Goal: Task Accomplishment & Management: Use online tool/utility

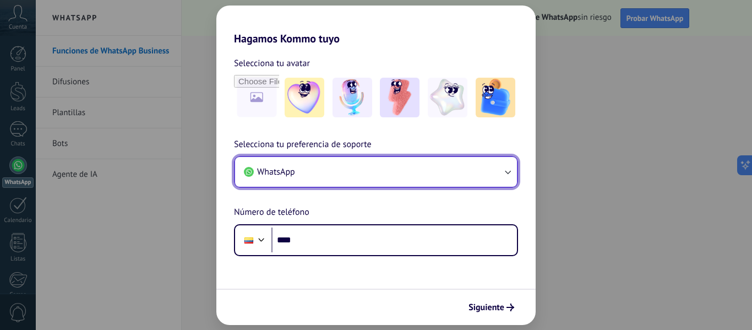
click at [508, 170] on icon "button" at bounding box center [507, 171] width 11 height 11
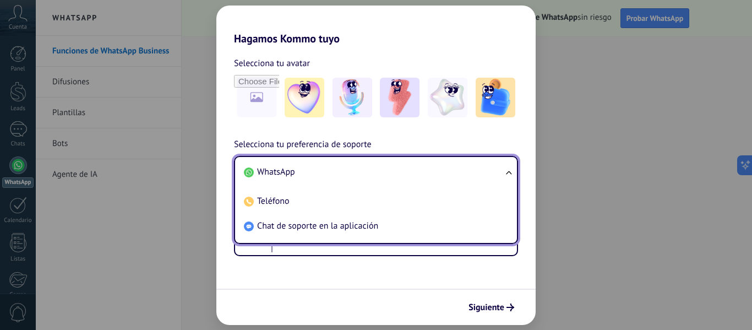
click at [289, 174] on span "WhatsApp" at bounding box center [276, 171] width 38 height 11
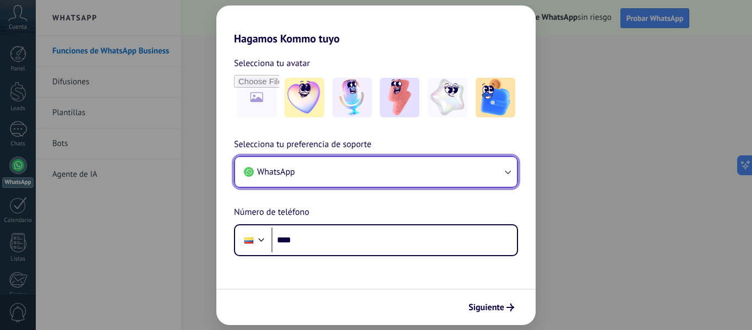
click at [281, 176] on span "WhatsApp" at bounding box center [276, 171] width 38 height 11
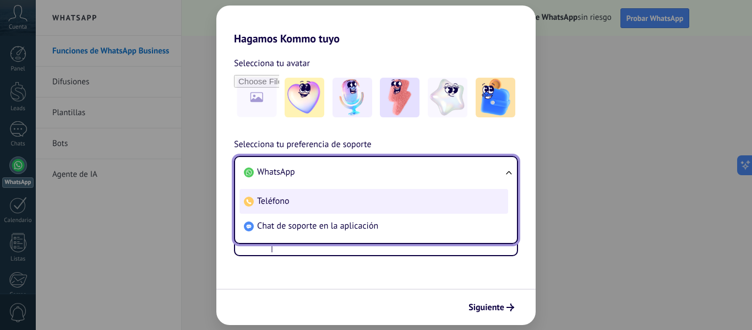
click at [274, 202] on span "Teléfono" at bounding box center [273, 201] width 32 height 11
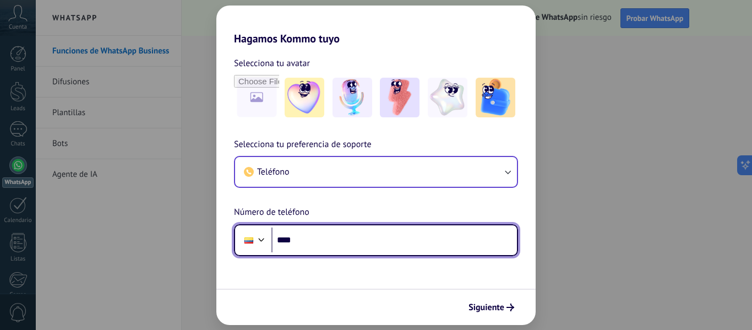
click at [322, 241] on input "****" at bounding box center [395, 239] width 246 height 25
type input "**********"
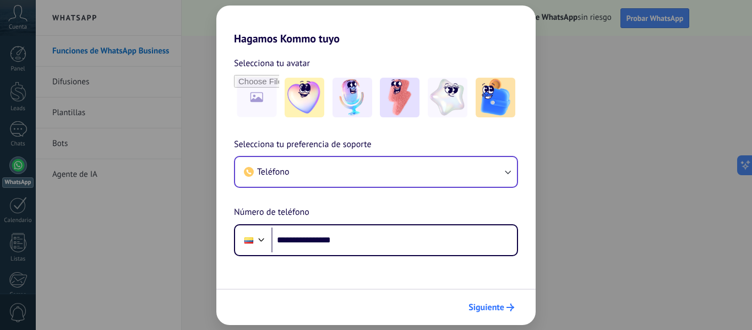
click at [476, 310] on span "Siguiente" at bounding box center [487, 307] width 36 height 8
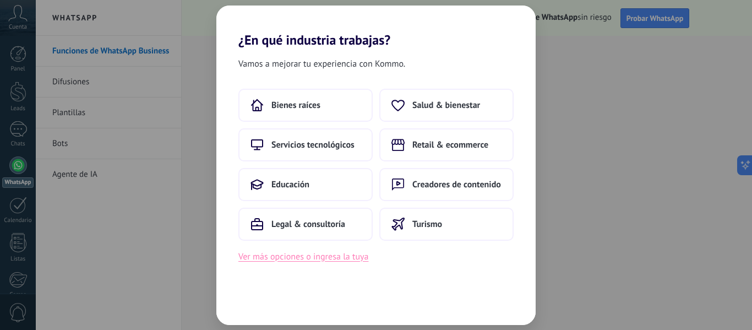
click at [257, 259] on button "Ver más opciones o ingresa la tuya" at bounding box center [303, 256] width 130 height 14
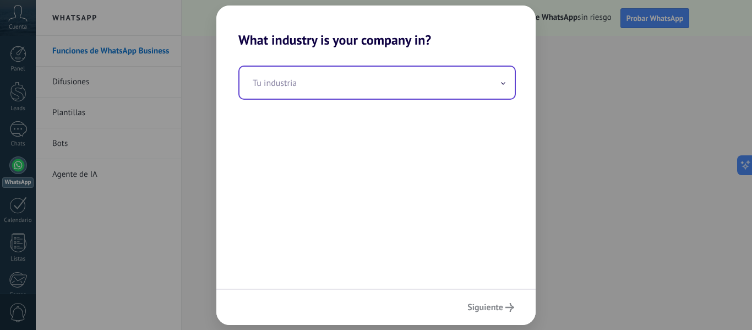
click at [503, 85] on icon at bounding box center [503, 83] width 4 height 3
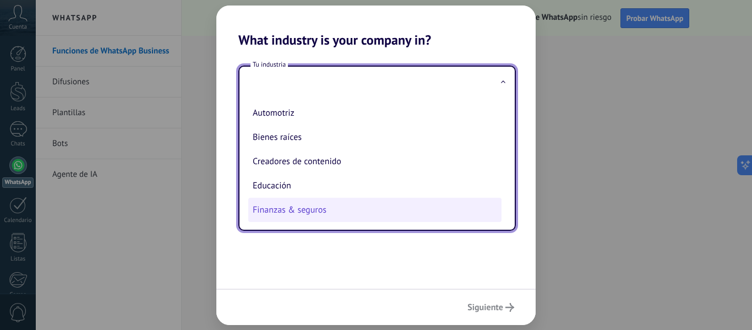
click at [318, 208] on li "Finanzas & seguros" at bounding box center [374, 210] width 253 height 24
type input "**********"
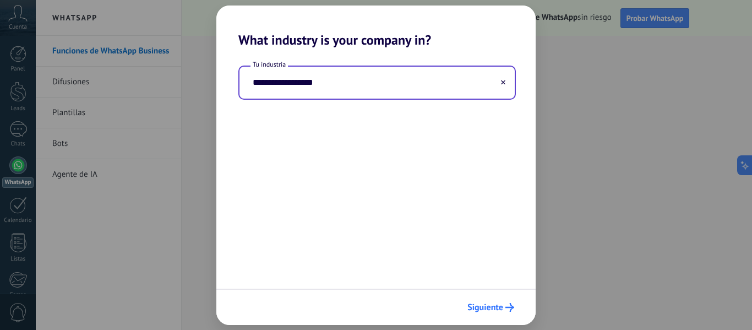
click at [485, 308] on span "Siguiente" at bounding box center [486, 307] width 36 height 8
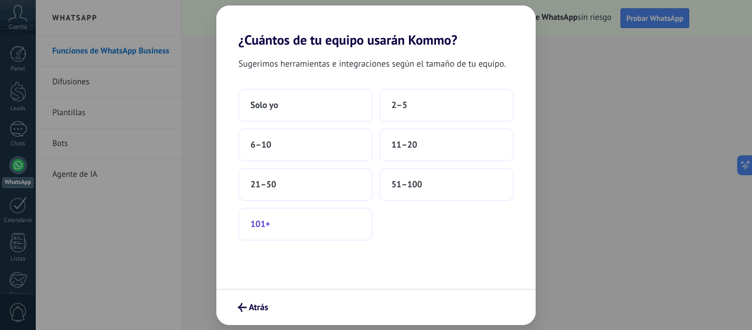
click at [265, 227] on span "101+" at bounding box center [261, 224] width 20 height 11
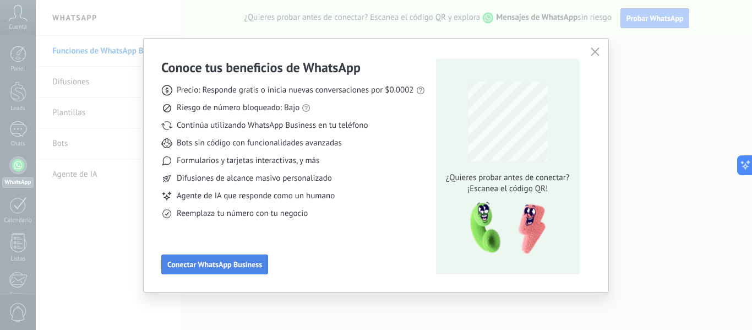
click at [217, 262] on span "Conectar WhatsApp Business" at bounding box center [214, 265] width 95 height 8
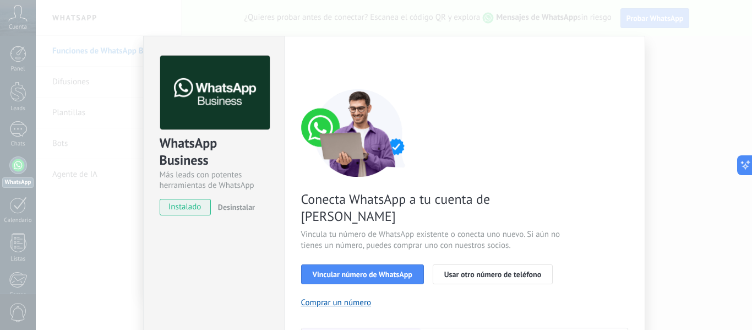
click at [583, 264] on div "Vincular número de WhatsApp Usar otro número de teléfono" at bounding box center [464, 274] width 327 height 20
drag, startPoint x: 748, startPoint y: 162, endPoint x: 748, endPoint y: 182, distance: 19.8
click at [748, 182] on body ".abccls-1,.abccls-2{fill-rule:evenodd}.abccls-2{fill:#fff} .abfcls-1{fill:none}…" at bounding box center [376, 165] width 752 height 330
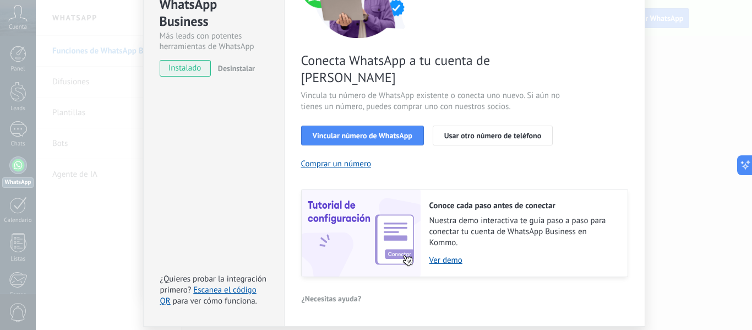
scroll to position [159, 0]
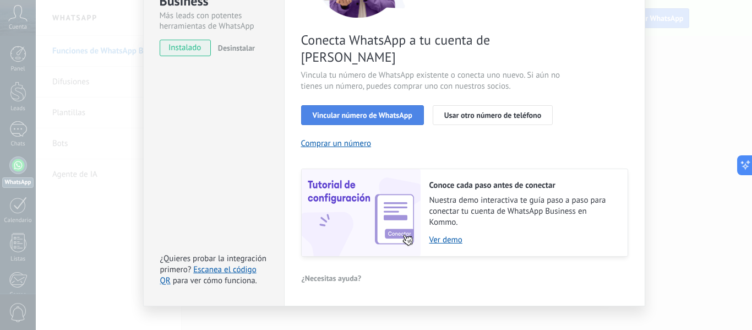
click at [350, 111] on span "Vincular número de WhatsApp" at bounding box center [363, 115] width 100 height 8
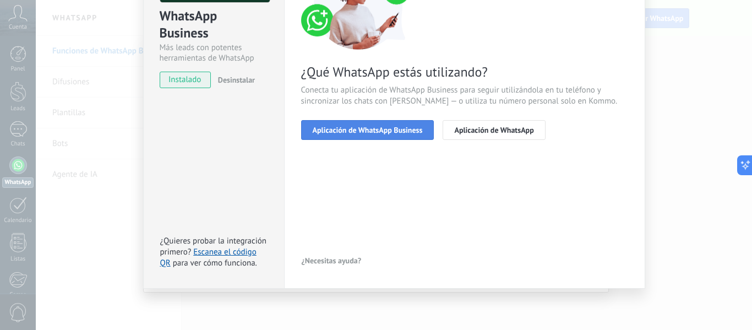
click at [378, 133] on span "Aplicación de WhatsApp Business" at bounding box center [368, 130] width 110 height 8
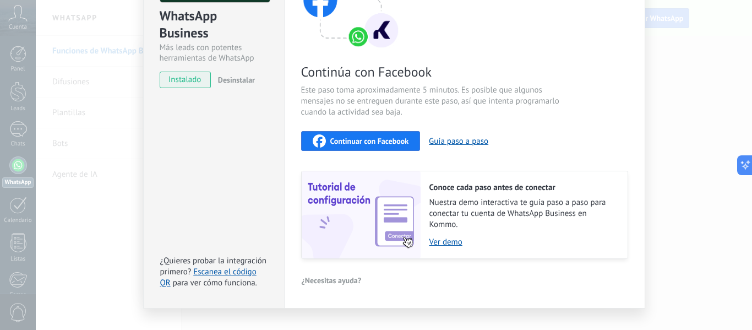
click at [364, 144] on span "Continuar con Facebook" at bounding box center [369, 141] width 79 height 8
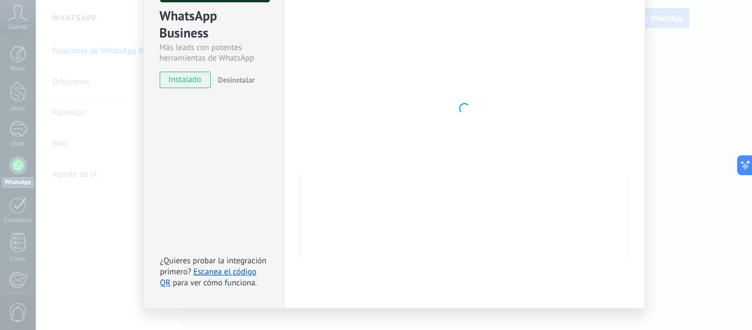
click at [436, 105] on div at bounding box center [464, 108] width 327 height 360
click at [687, 270] on div "WhatsApp Business Más leads con potentes herramientas de WhatsApp instalado Des…" at bounding box center [394, 165] width 717 height 330
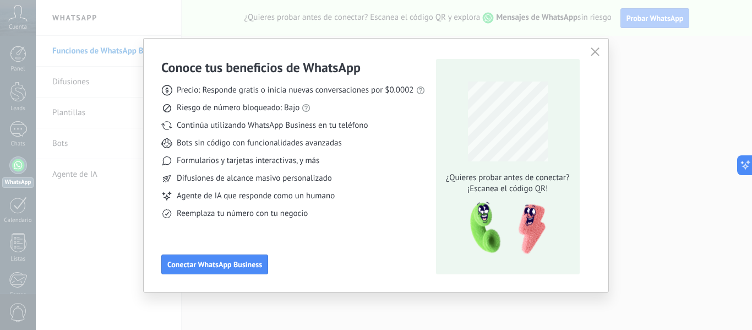
scroll to position [0, 0]
click at [247, 262] on span "Conectar WhatsApp Business" at bounding box center [214, 265] width 95 height 8
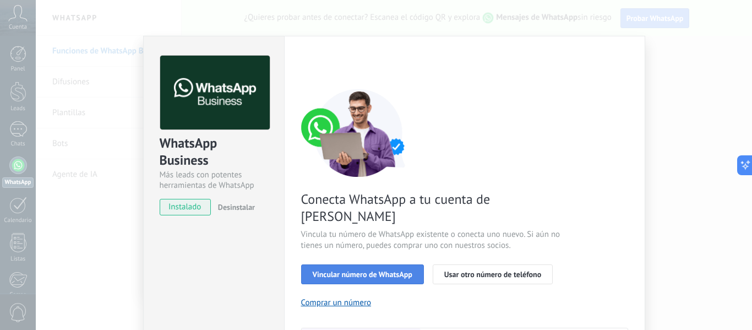
click at [352, 270] on span "Vincular número de WhatsApp" at bounding box center [363, 274] width 100 height 8
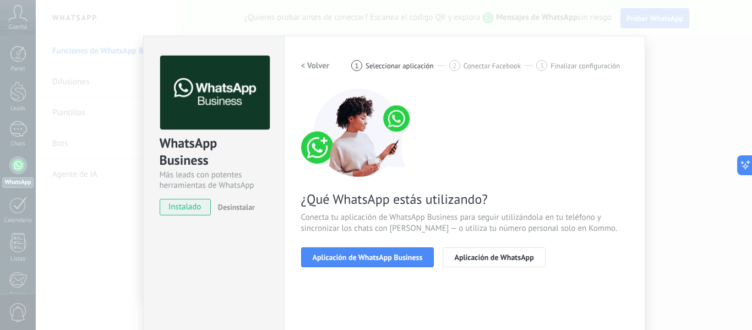
click at [352, 256] on span "Aplicación de WhatsApp Business" at bounding box center [368, 257] width 110 height 8
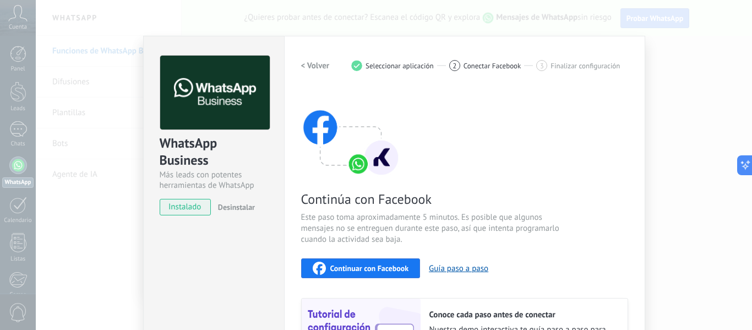
click at [349, 269] on span "Continuar con Facebook" at bounding box center [369, 268] width 79 height 8
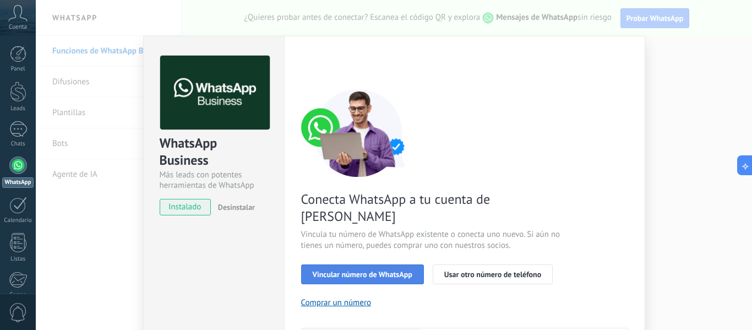
click at [343, 270] on span "Vincular número de WhatsApp" at bounding box center [363, 274] width 100 height 8
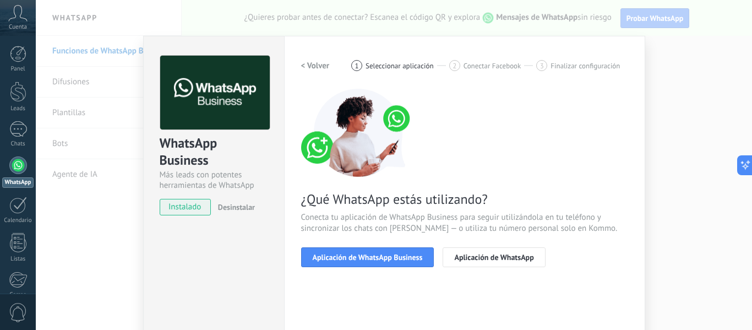
click at [343, 258] on span "Aplicación de WhatsApp Business" at bounding box center [368, 257] width 110 height 8
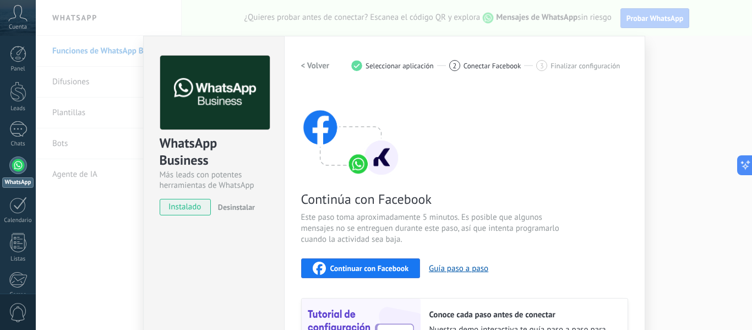
click at [348, 270] on span "Continuar con Facebook" at bounding box center [369, 268] width 79 height 8
